Goal: Check status: Check status

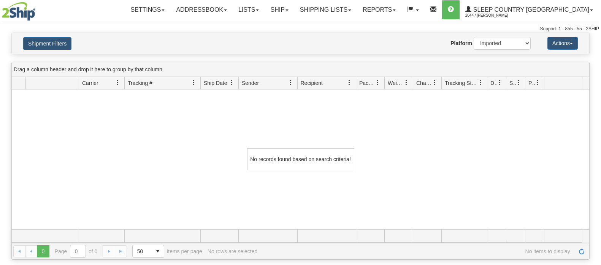
select select "1"
click at [64, 39] on button "Shipment Filters" at bounding box center [47, 43] width 48 height 13
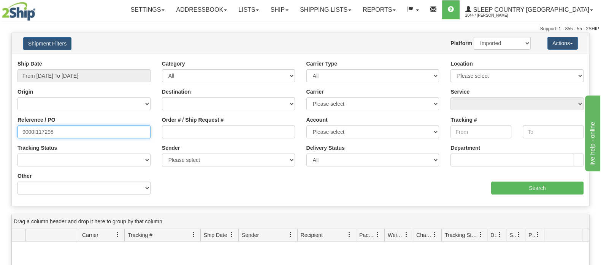
drag, startPoint x: -13, startPoint y: 132, endPoint x: -27, endPoint y: 133, distance: 13.7
click at [0, 133] on html "Upgrade Account Cancel Toggle navigation Settings New Senders" at bounding box center [300, 132] width 601 height 265
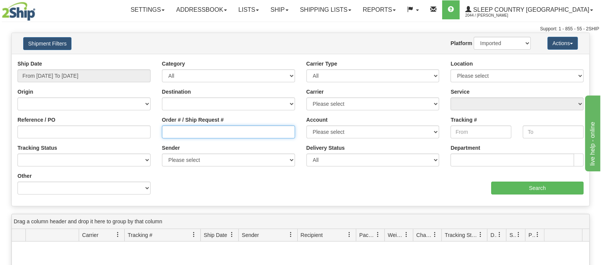
click at [288, 133] on input "Order # / Ship Request #" at bounding box center [228, 132] width 133 height 13
paste input "9000I123977"
type input "9000I123977"
click at [482, 45] on select "2Ship Imported" at bounding box center [501, 43] width 57 height 13
select select "0"
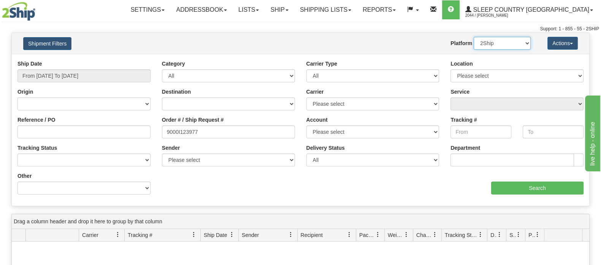
click at [473, 37] on select "2Ship Imported" at bounding box center [501, 43] width 57 height 13
